Goal: Transaction & Acquisition: Obtain resource

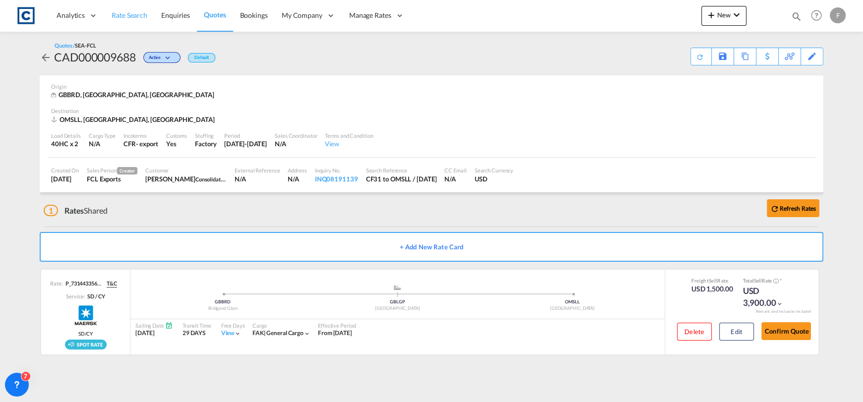
click at [131, 17] on span "Rate Search" at bounding box center [130, 15] width 36 height 8
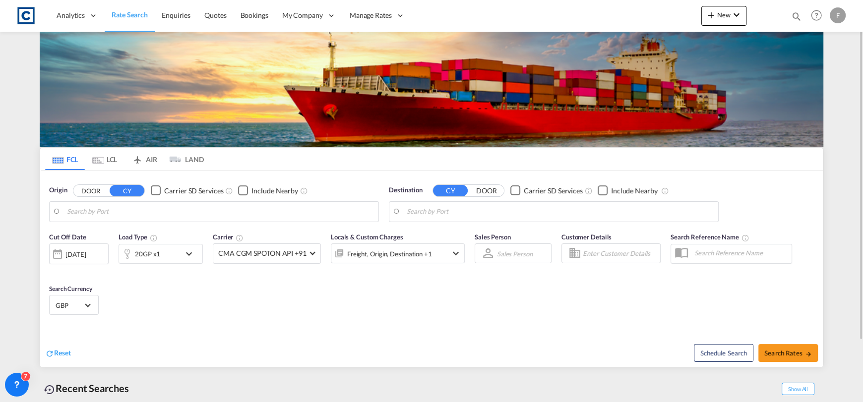
type input "GB-CF31, Bridgend"
type input "Salalah, OMSLL"
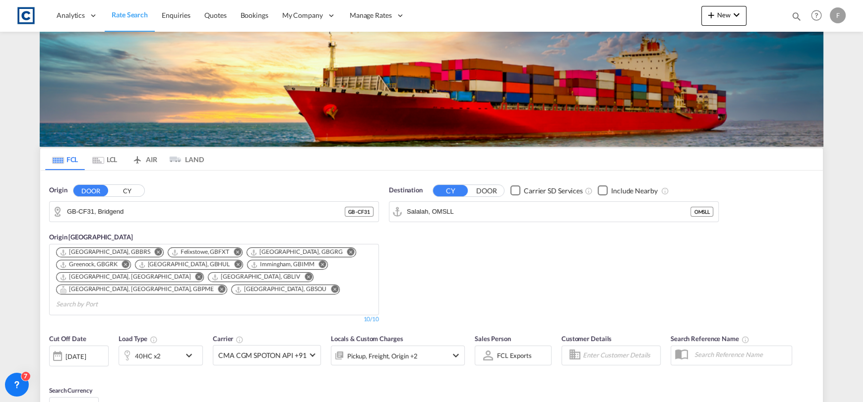
click at [125, 188] on button "CY" at bounding box center [127, 190] width 35 height 11
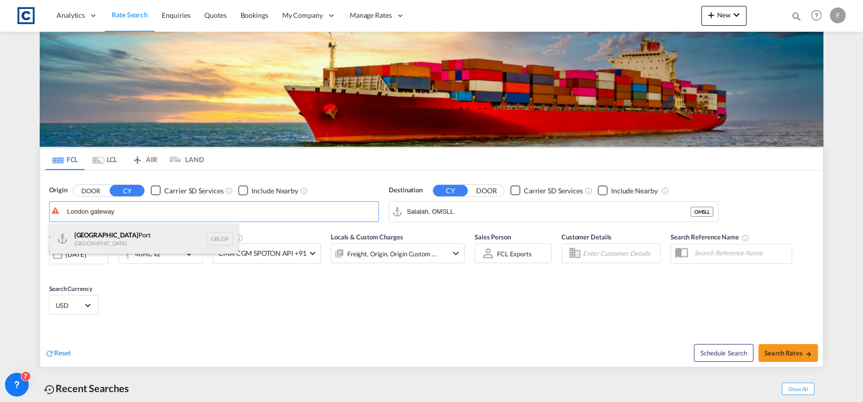
click at [143, 241] on div "[GEOGRAPHIC_DATA] [GEOGRAPHIC_DATA] [GEOGRAPHIC_DATA]" at bounding box center [144, 239] width 188 height 30
type input "[GEOGRAPHIC_DATA], [GEOGRAPHIC_DATA]"
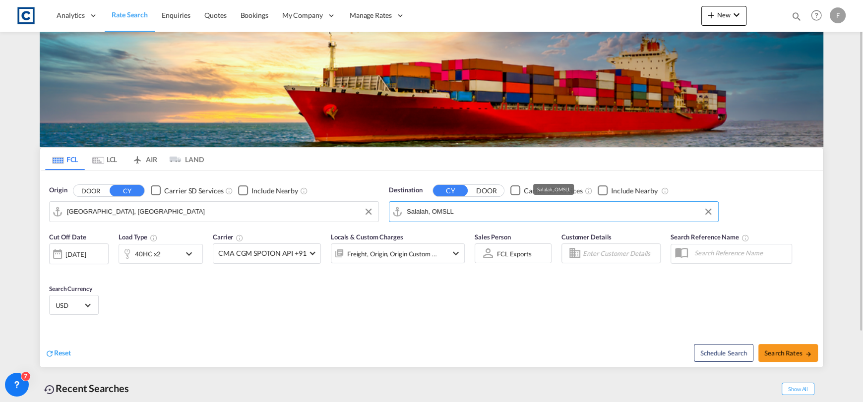
click at [505, 208] on input "Salalah, OMSLL" at bounding box center [560, 211] width 306 height 15
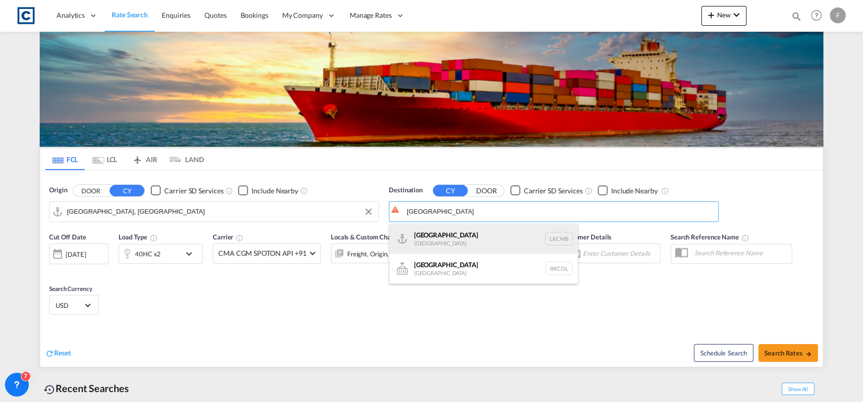
click at [464, 236] on div "Colombo [GEOGRAPHIC_DATA] LKCMB" at bounding box center [483, 239] width 188 height 30
type input "Colombo, LKCMB"
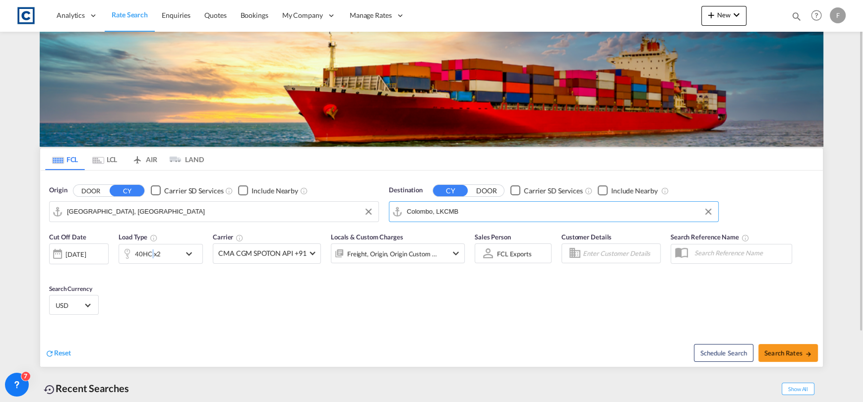
click at [152, 253] on div "40HC x2" at bounding box center [148, 254] width 26 height 14
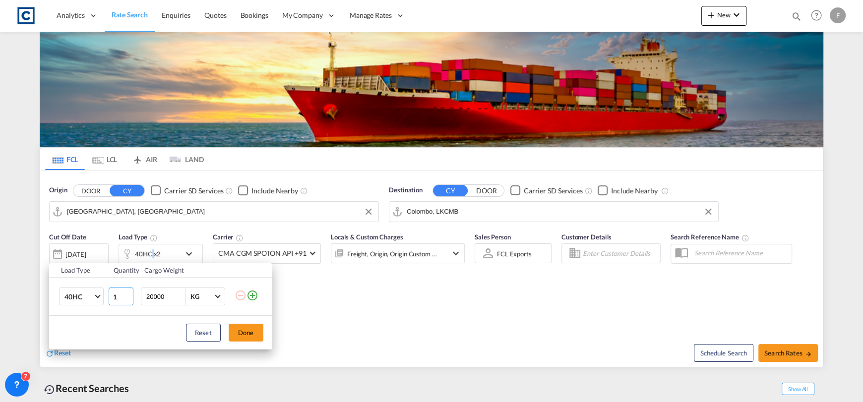
type input "1"
click at [126, 297] on input "1" at bounding box center [121, 297] width 25 height 18
click at [251, 295] on md-icon "icon-plus-circle-outline" at bounding box center [252, 296] width 12 height 12
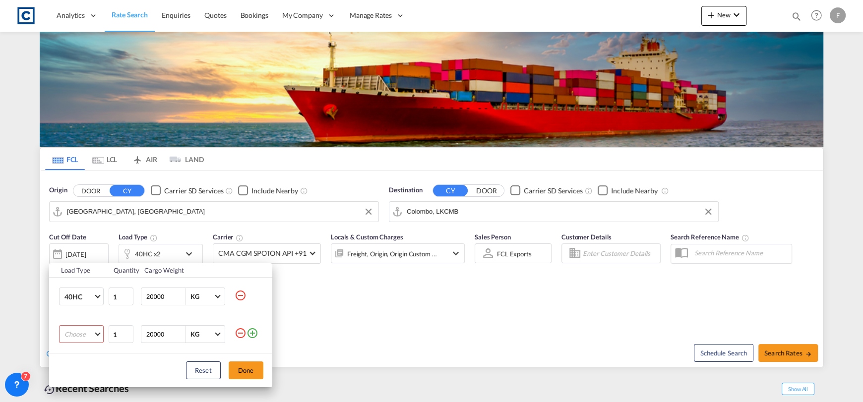
click at [79, 332] on md-select "Choose 20GP 40GP 40HC 45HC 20RE 40RE 40HR 20OT 40OT 20FR 40FR 40NR 20NR 45S 20T…" at bounding box center [81, 334] width 45 height 18
click at [78, 284] on div "20GP" at bounding box center [72, 282] width 17 height 9
click at [250, 363] on button "Done" at bounding box center [246, 370] width 35 height 18
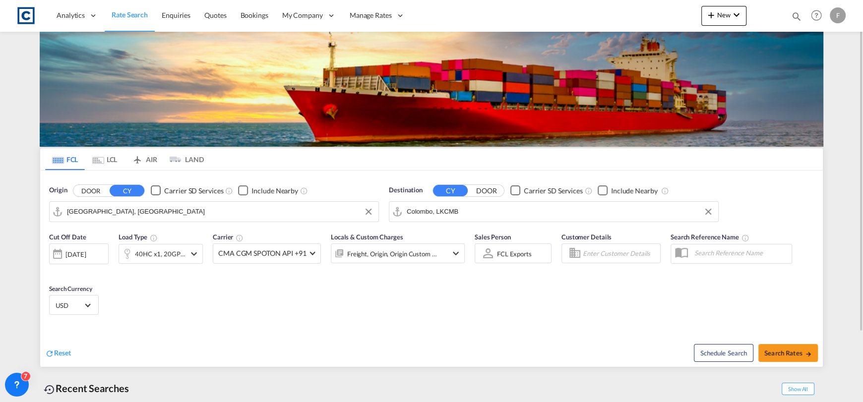
click at [761, 343] on div "Schedule Search Search Rates" at bounding box center [628, 348] width 389 height 38
click at [774, 349] on span "Search Rates" at bounding box center [788, 353] width 48 height 8
type input "GBLGP to LKCMB / [DATE]"
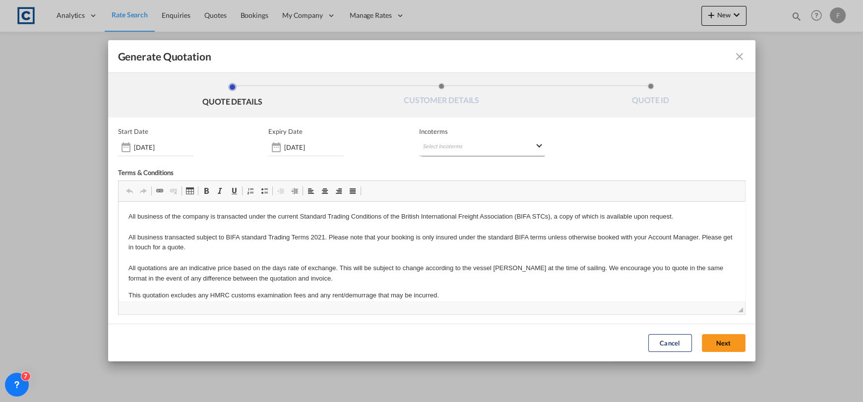
click at [465, 144] on md-select "Select Incoterms CIF - import Cost,Insurance and Freight CFR - export Cost and …" at bounding box center [481, 147] width 125 height 18
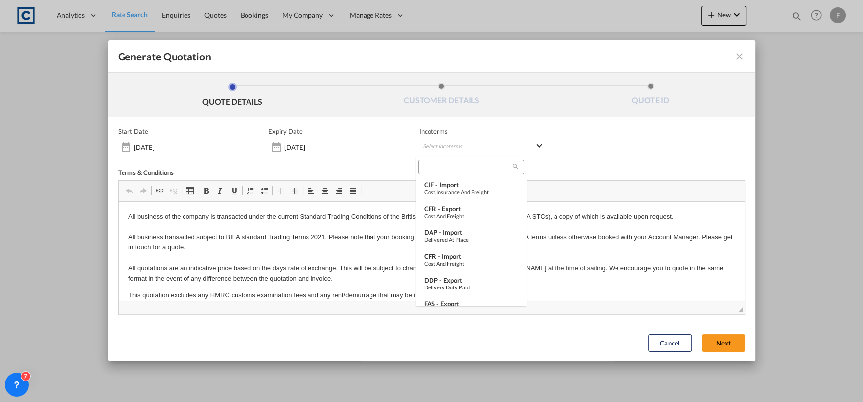
click at [457, 170] on input "search" at bounding box center [467, 167] width 92 height 9
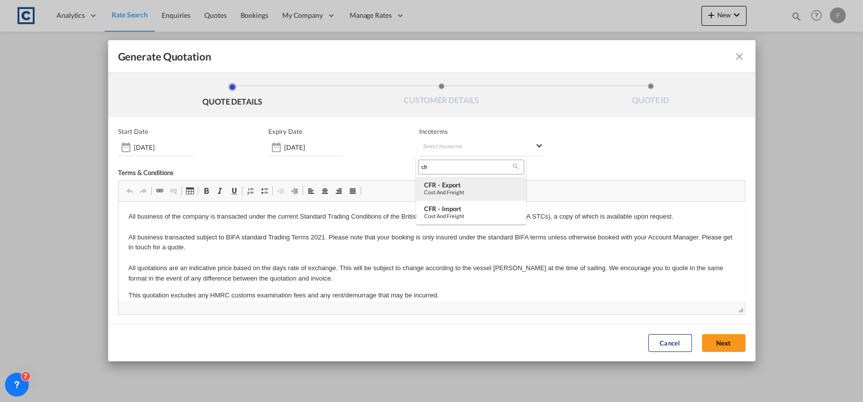
type input "cfr"
click at [464, 187] on div "CFR - export" at bounding box center [471, 185] width 94 height 8
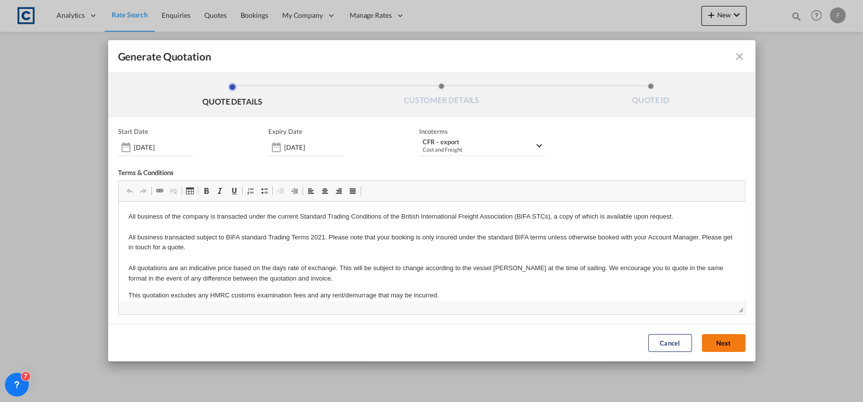
click at [729, 342] on button "Next" at bounding box center [724, 343] width 44 height 18
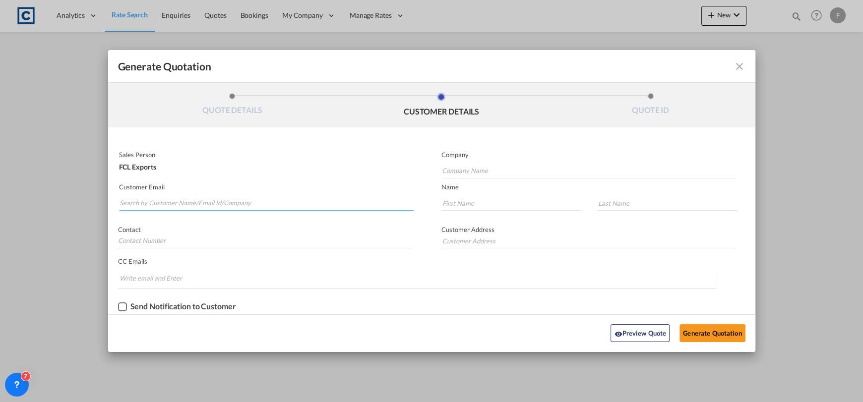
click at [235, 206] on input "Search by Customer Name/Email Id/Company" at bounding box center [266, 203] width 295 height 15
drag, startPoint x: 152, startPoint y: 202, endPoint x: 45, endPoint y: 200, distance: 107.6
click at [24, 202] on div "Generate Quotation QUOTE DETAILS CUSTOMER DETAILS QUOTE ID Start Date [DATE] Ex…" at bounding box center [431, 201] width 863 height 402
paste input "[PERSON_NAME][EMAIL_ADDRESS][DOMAIN_NAME]>"
type input "[PERSON_NAME][EMAIL_ADDRESS][DOMAIN_NAME]"
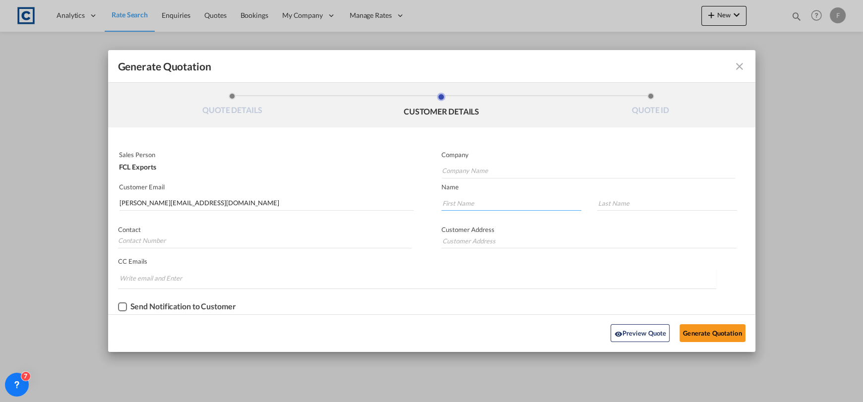
click at [449, 199] on input "Generate QuotationQUOTE ..." at bounding box center [511, 203] width 140 height 15
click at [462, 209] on input "Generate QuotationQUOTE ..." at bounding box center [511, 203] width 140 height 15
type input "[PERSON_NAME]"
paste input "Wijesooriya"
type input "Wijesooriya"
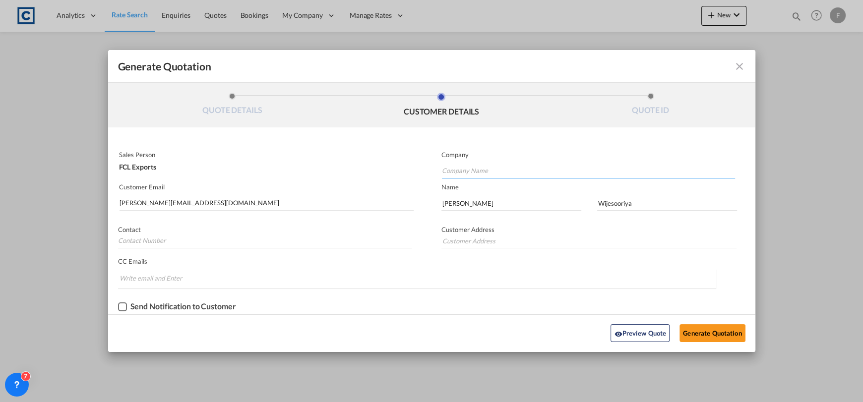
click at [496, 175] on input "Company Name" at bounding box center [588, 171] width 293 height 15
type input "Continental Cargo Konnect Private Limited"
click at [714, 329] on button "Generate Quotation" at bounding box center [711, 333] width 65 height 18
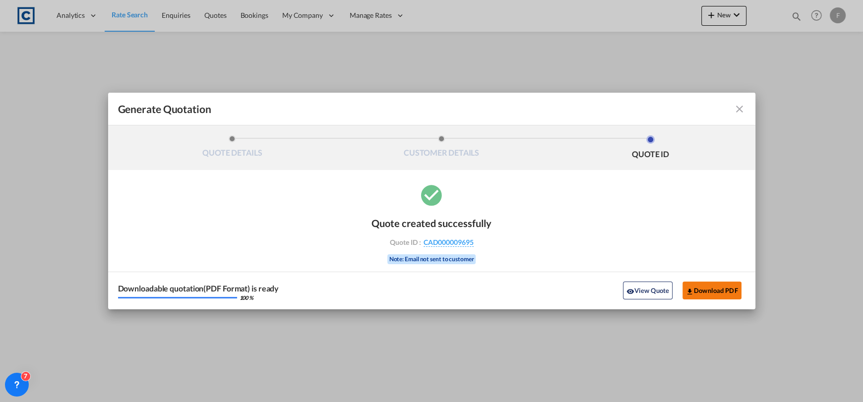
click at [713, 286] on button "Download PDF" at bounding box center [711, 291] width 59 height 18
